Goal: Transaction & Acquisition: Purchase product/service

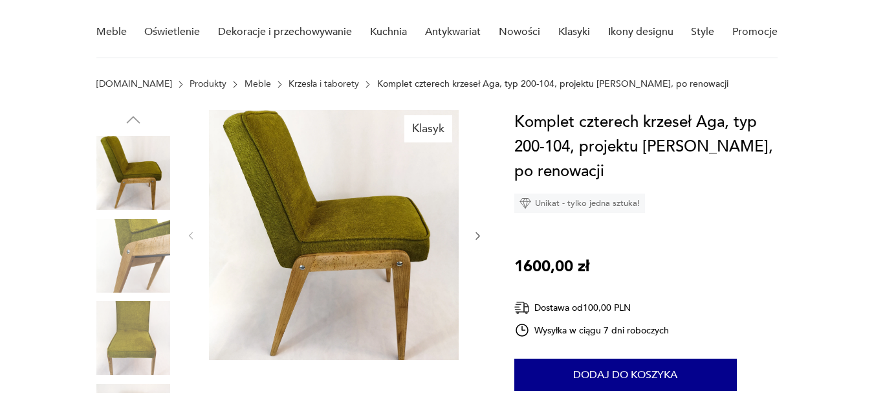
click at [476, 235] on icon "button" at bounding box center [477, 235] width 11 height 11
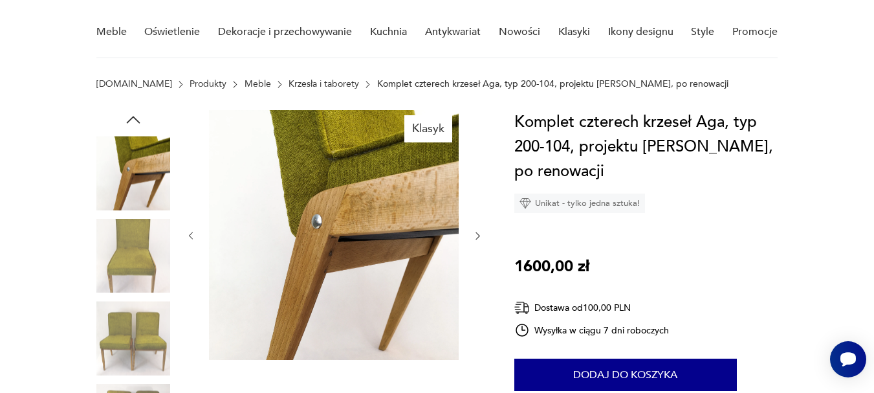
click at [476, 235] on icon "button" at bounding box center [477, 235] width 11 height 11
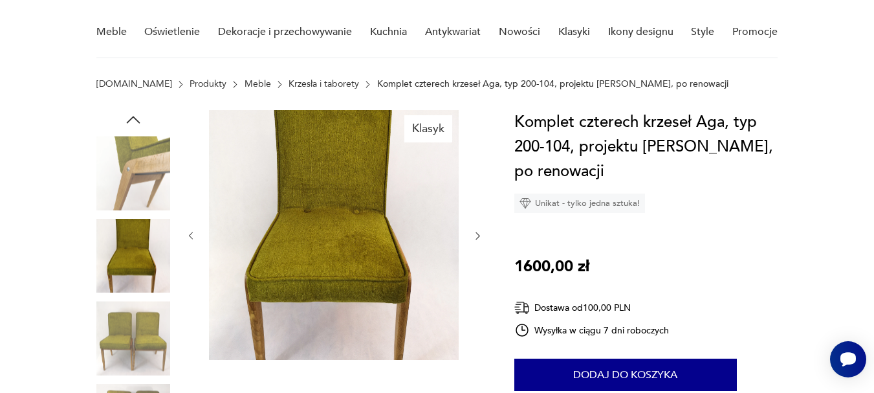
click at [476, 235] on icon "button" at bounding box center [477, 235] width 11 height 11
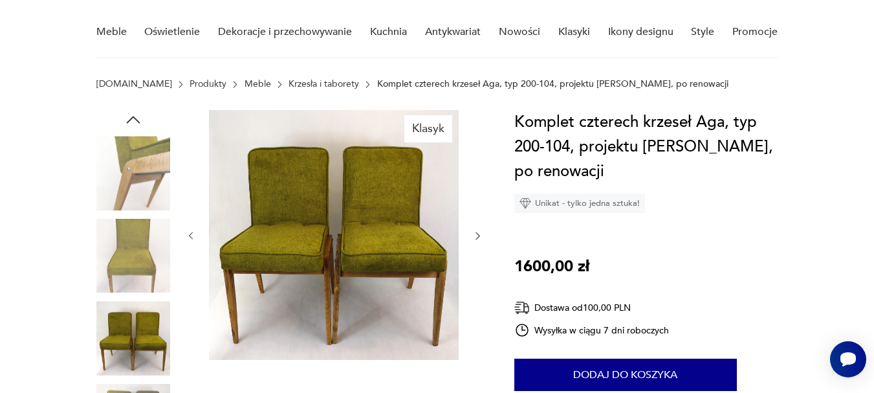
click at [476, 235] on icon "button" at bounding box center [477, 235] width 11 height 11
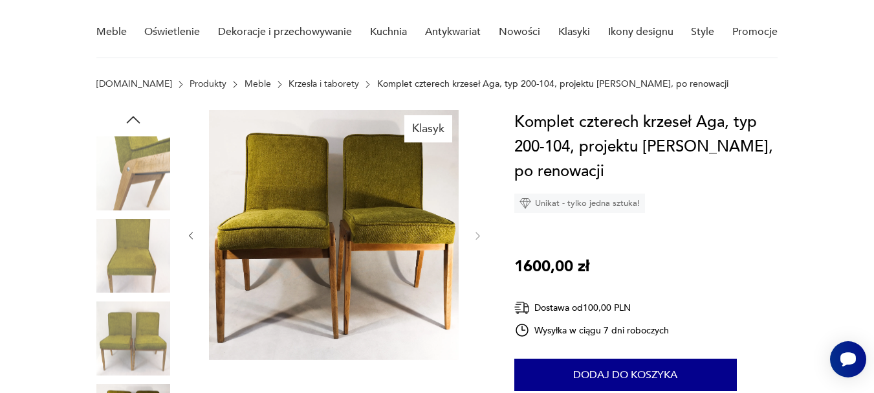
click at [194, 234] on icon "button" at bounding box center [191, 235] width 11 height 11
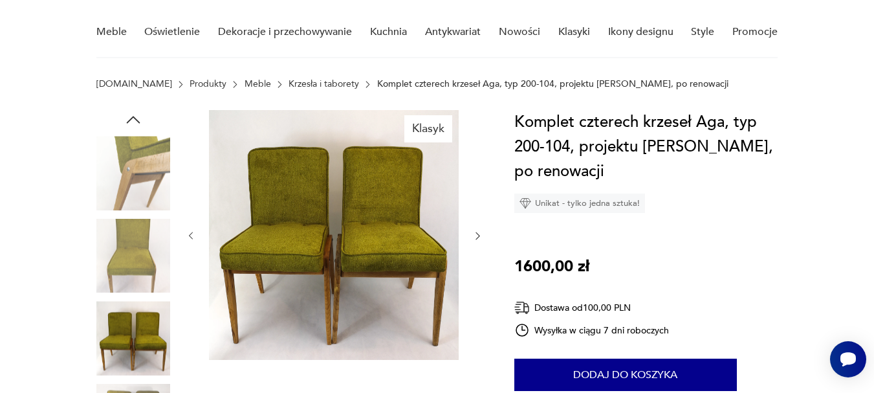
click at [194, 234] on icon "button" at bounding box center [191, 235] width 11 height 11
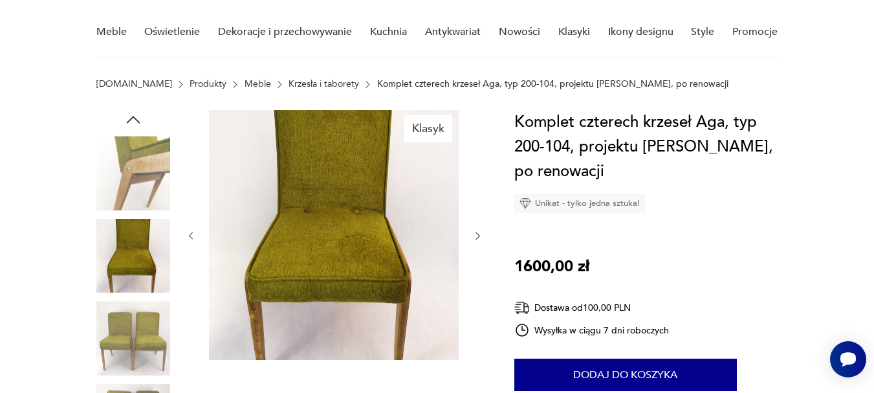
click at [194, 234] on icon "button" at bounding box center [191, 235] width 11 height 11
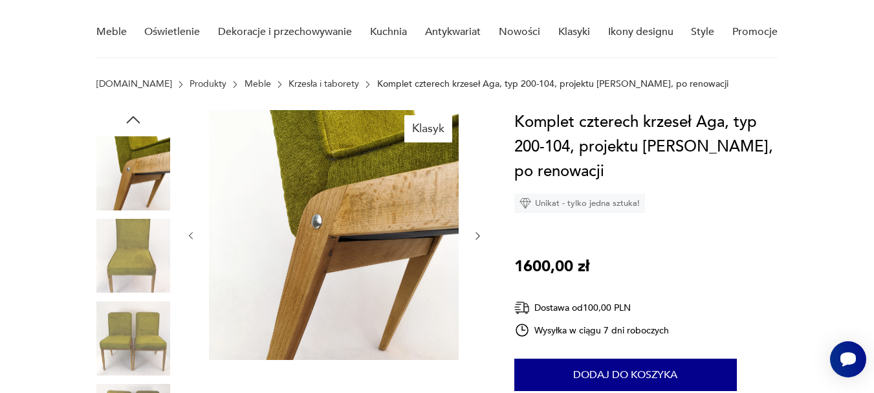
click at [194, 234] on icon "button" at bounding box center [191, 235] width 11 height 11
